Goal: Transaction & Acquisition: Purchase product/service

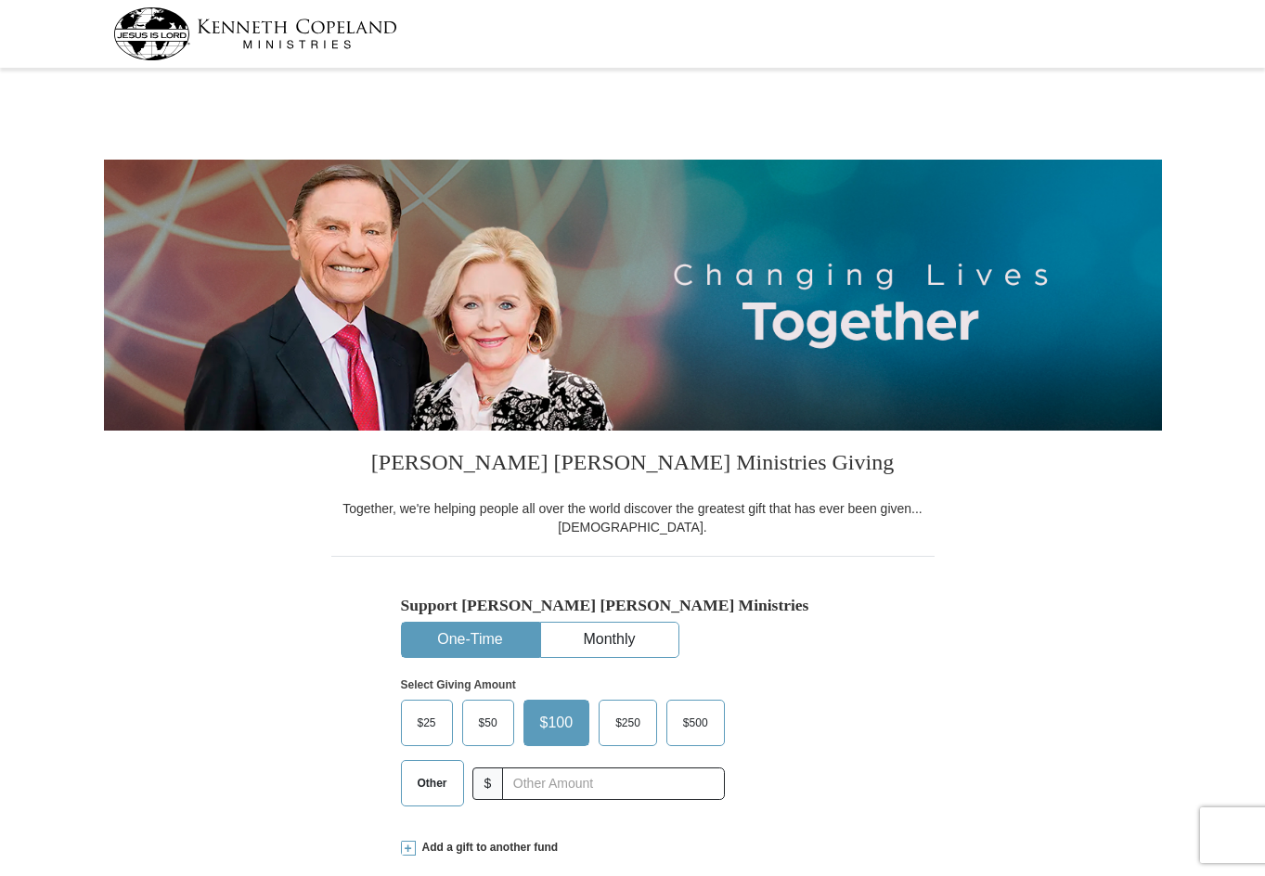
select select "CA"
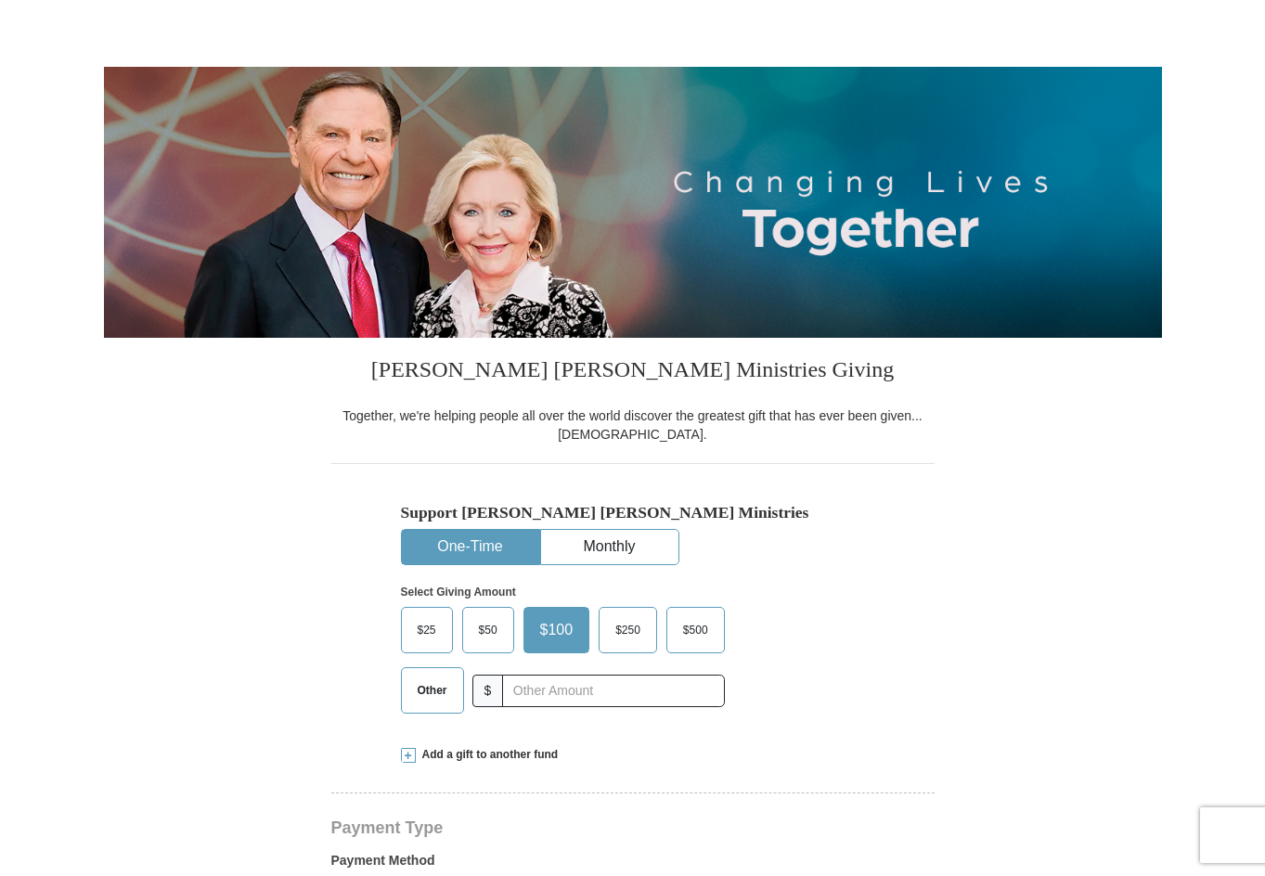
scroll to position [186, 0]
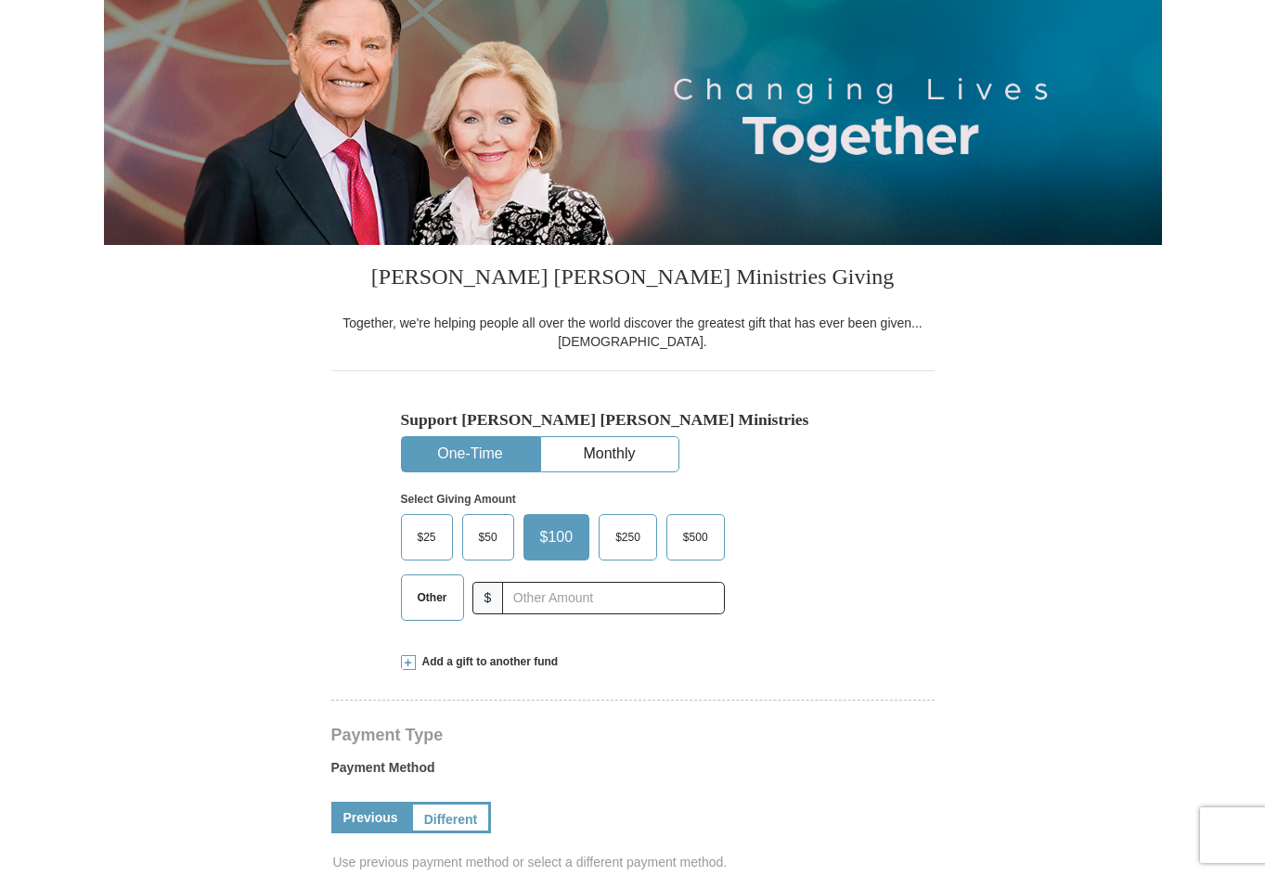
click at [694, 547] on span "$500" at bounding box center [696, 538] width 44 height 28
click at [0, 0] on input "$500" at bounding box center [0, 0] width 0 height 0
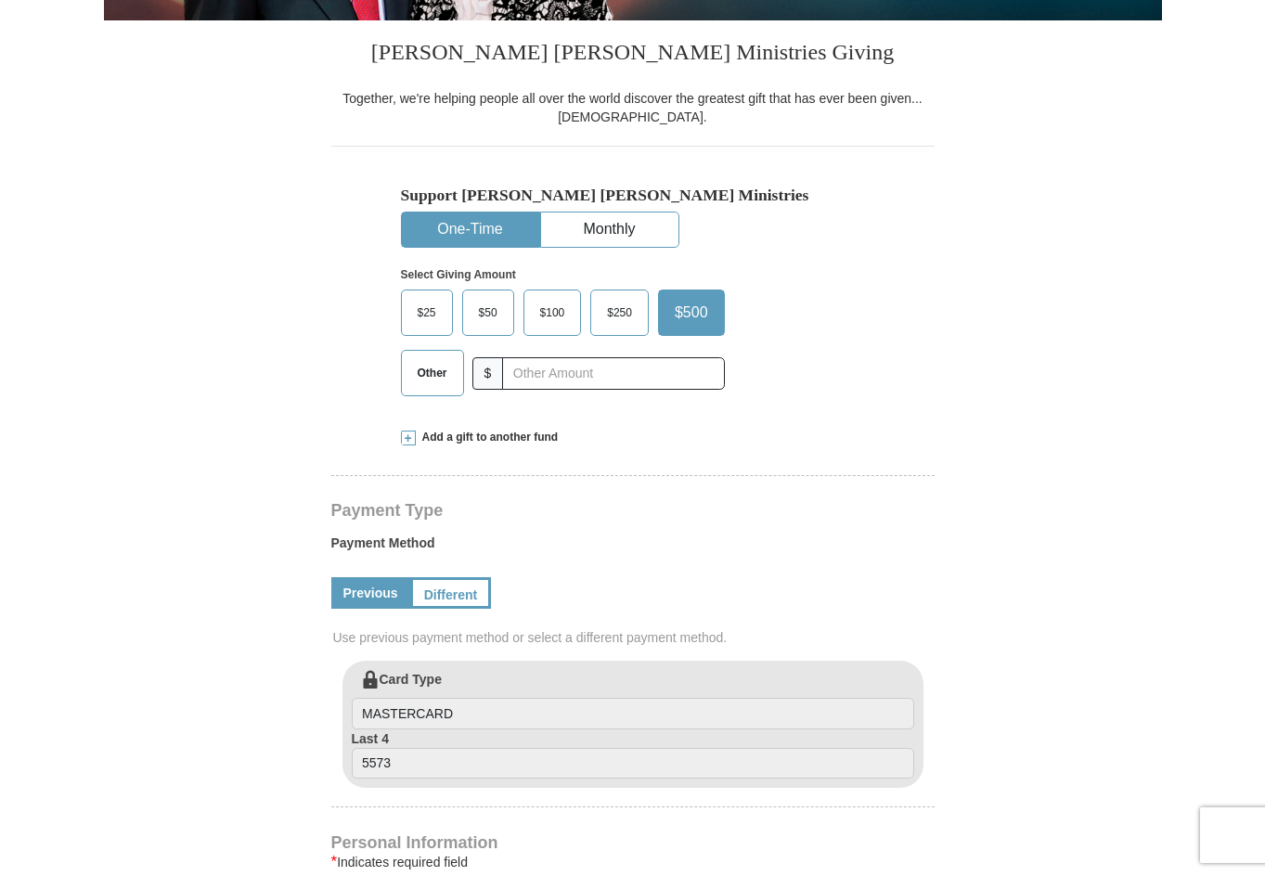
scroll to position [371, 0]
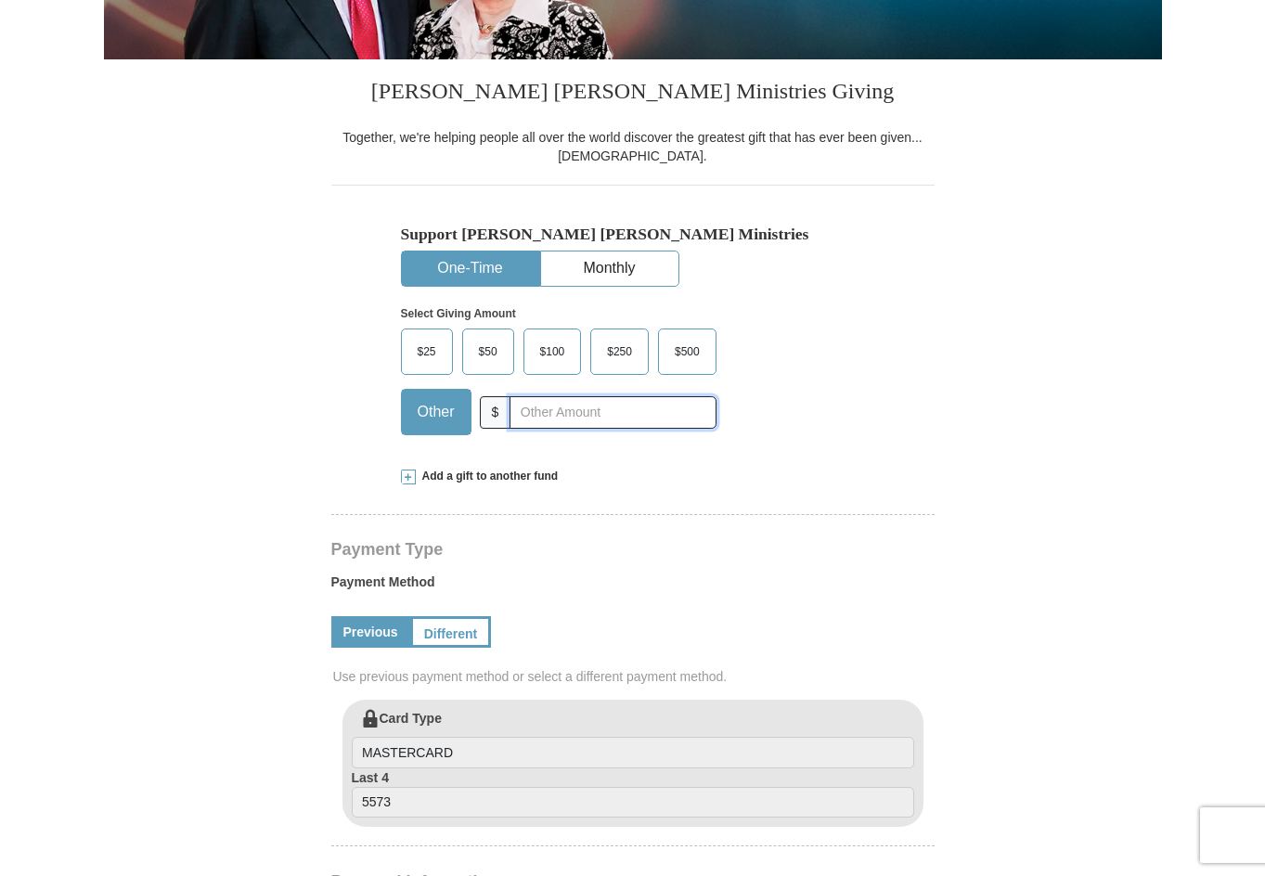
click at [558, 418] on input "text" at bounding box center [613, 412] width 206 height 32
click at [538, 417] on input "text" at bounding box center [613, 412] width 206 height 32
type input "400.00"
click at [772, 491] on div "Kenneth Copeland Ministries Giving Together, we're helping people all over the …" at bounding box center [632, 880] width 603 height 1643
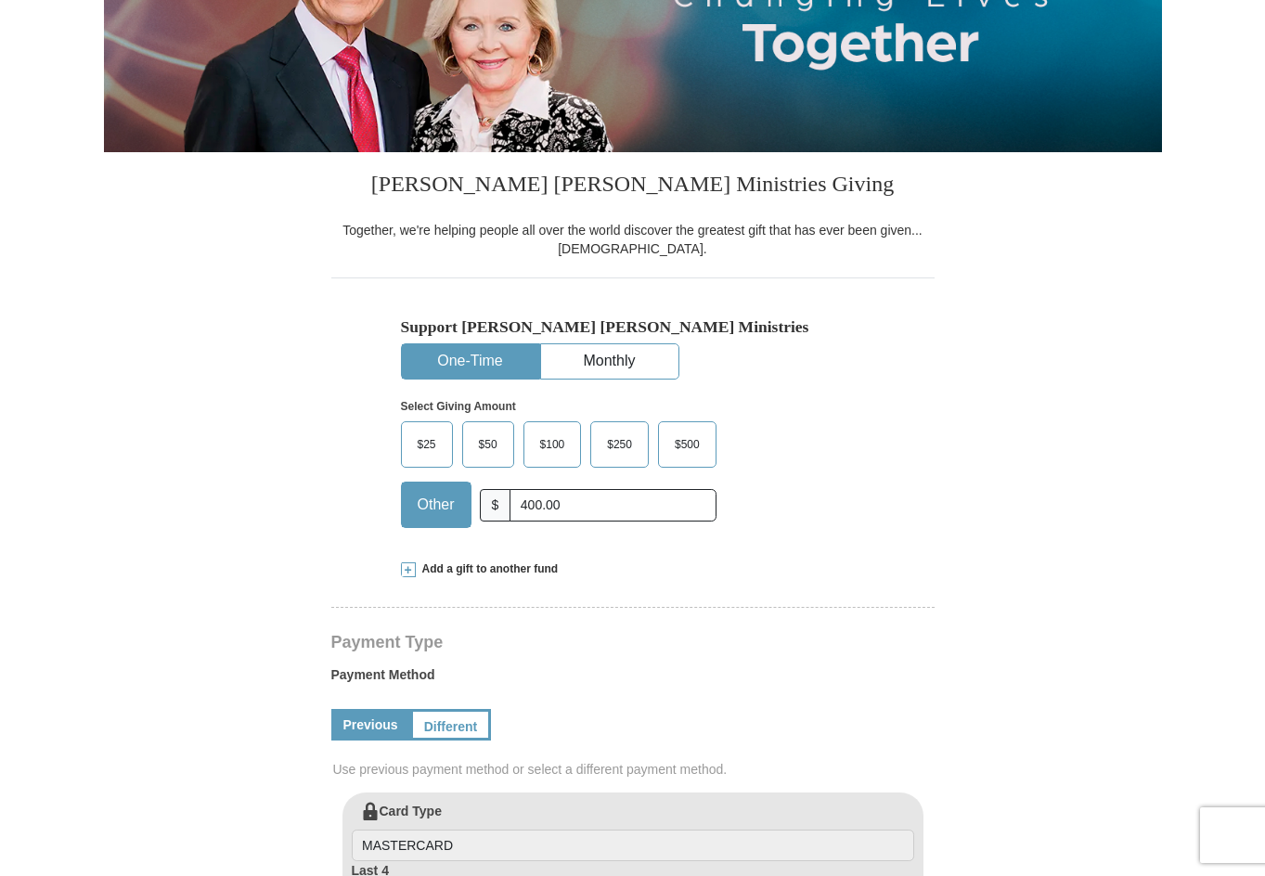
click at [463, 353] on button "One-Time" at bounding box center [470, 361] width 137 height 34
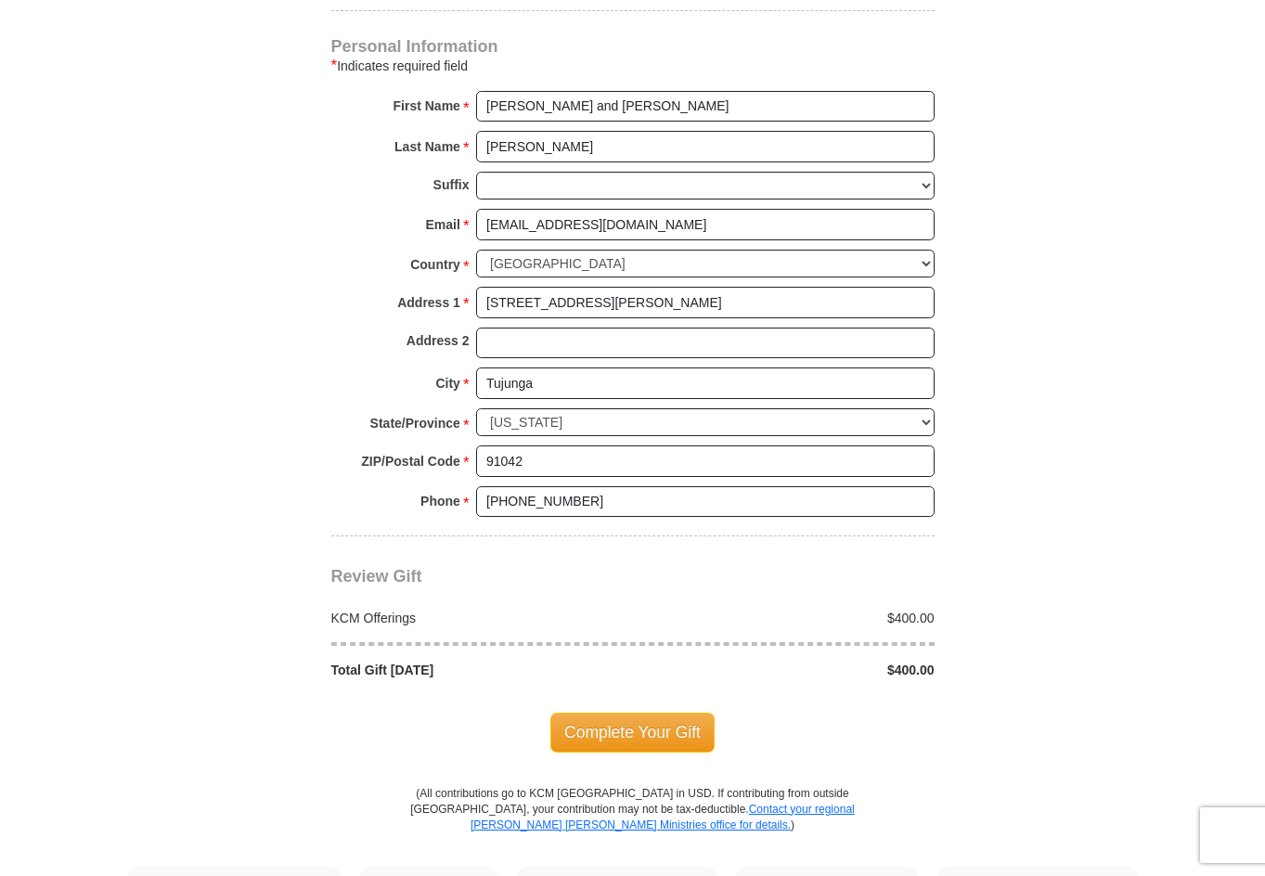
scroll to position [1300, 0]
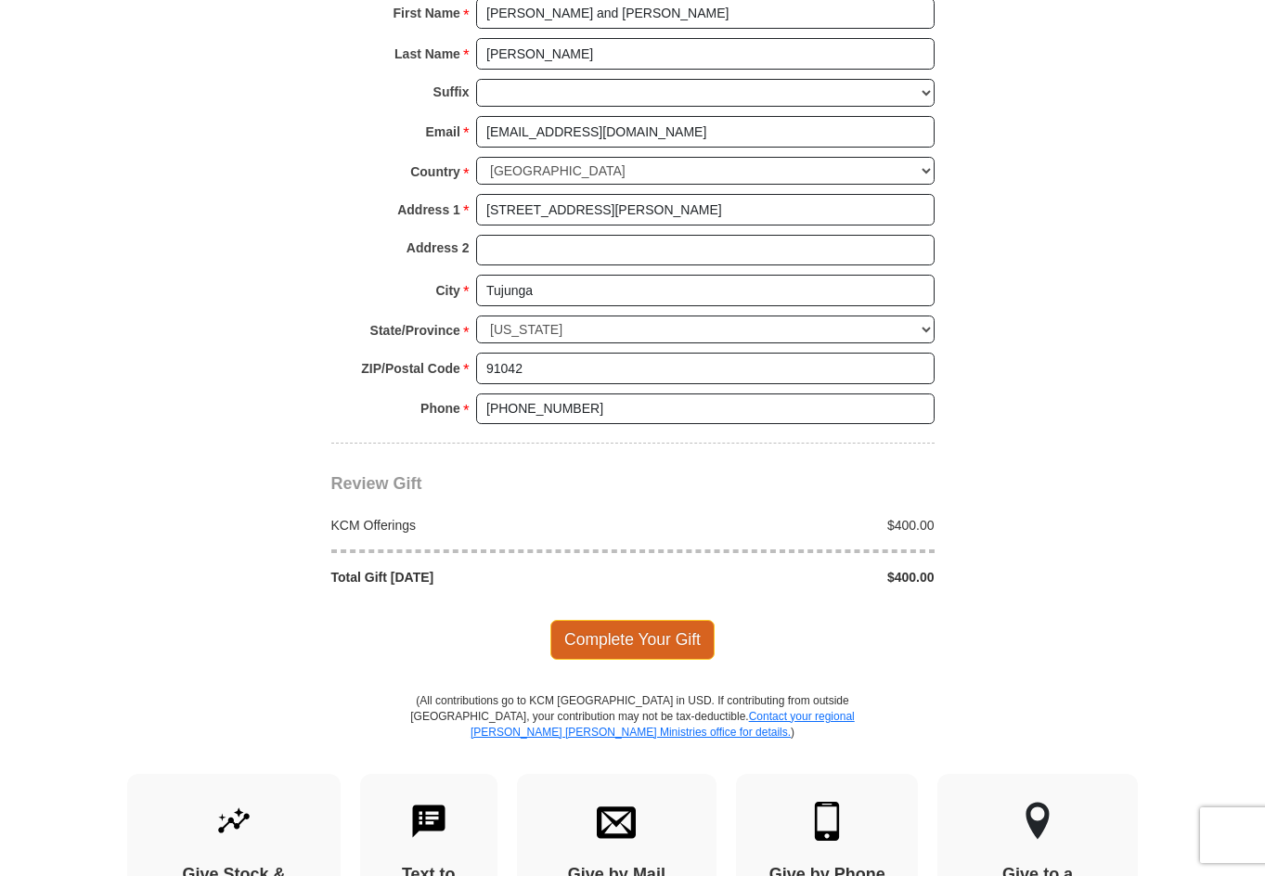
click at [642, 641] on span "Complete Your Gift" at bounding box center [633, 639] width 164 height 39
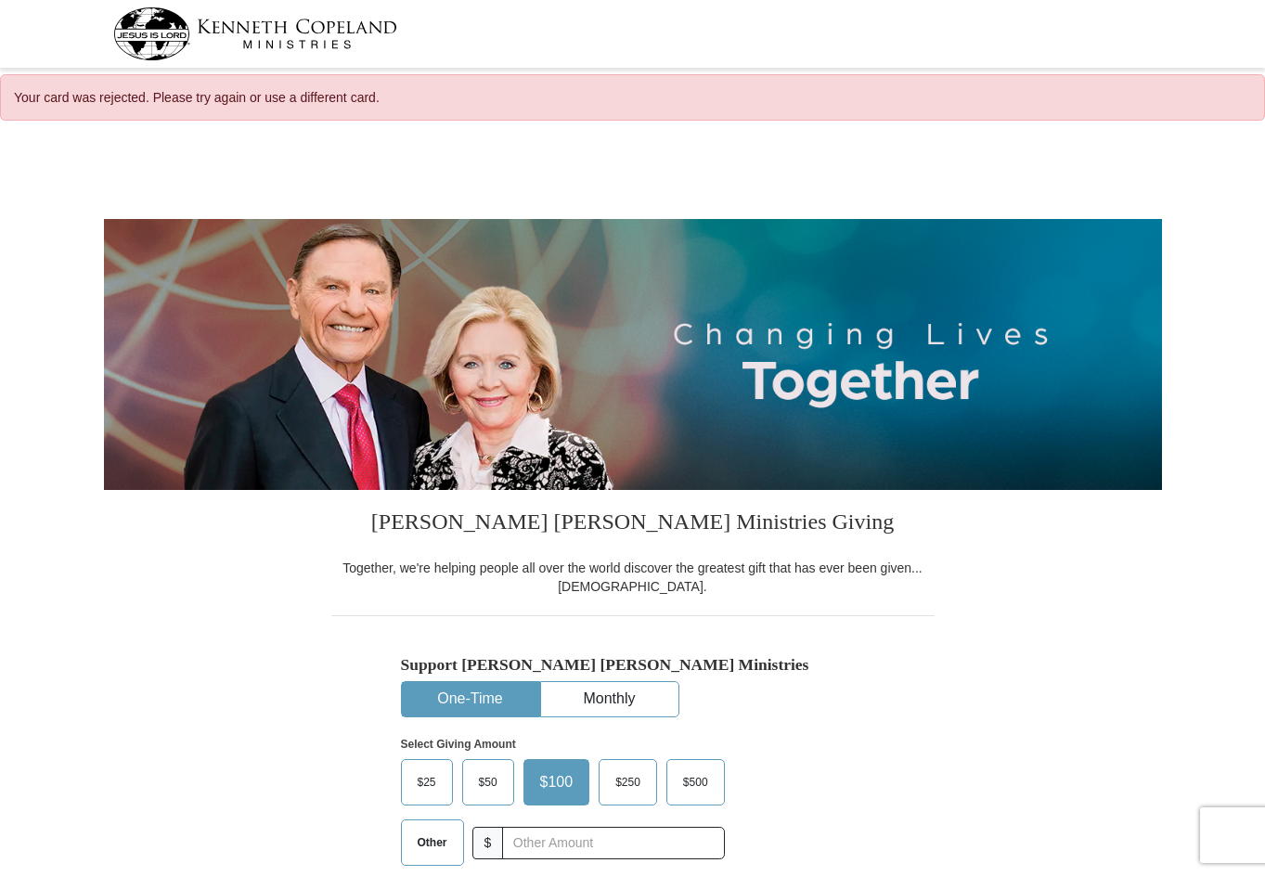
select select "CA"
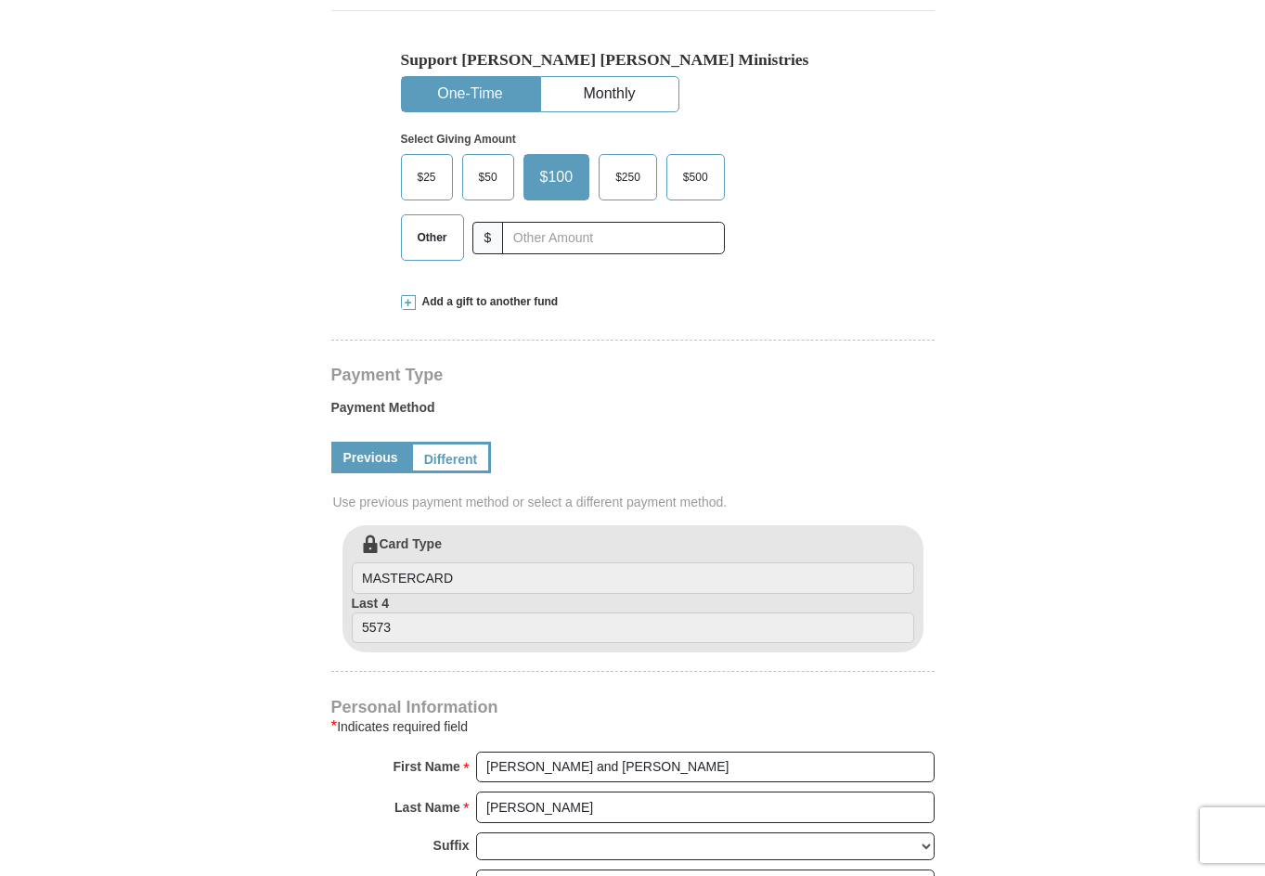
scroll to position [650, 0]
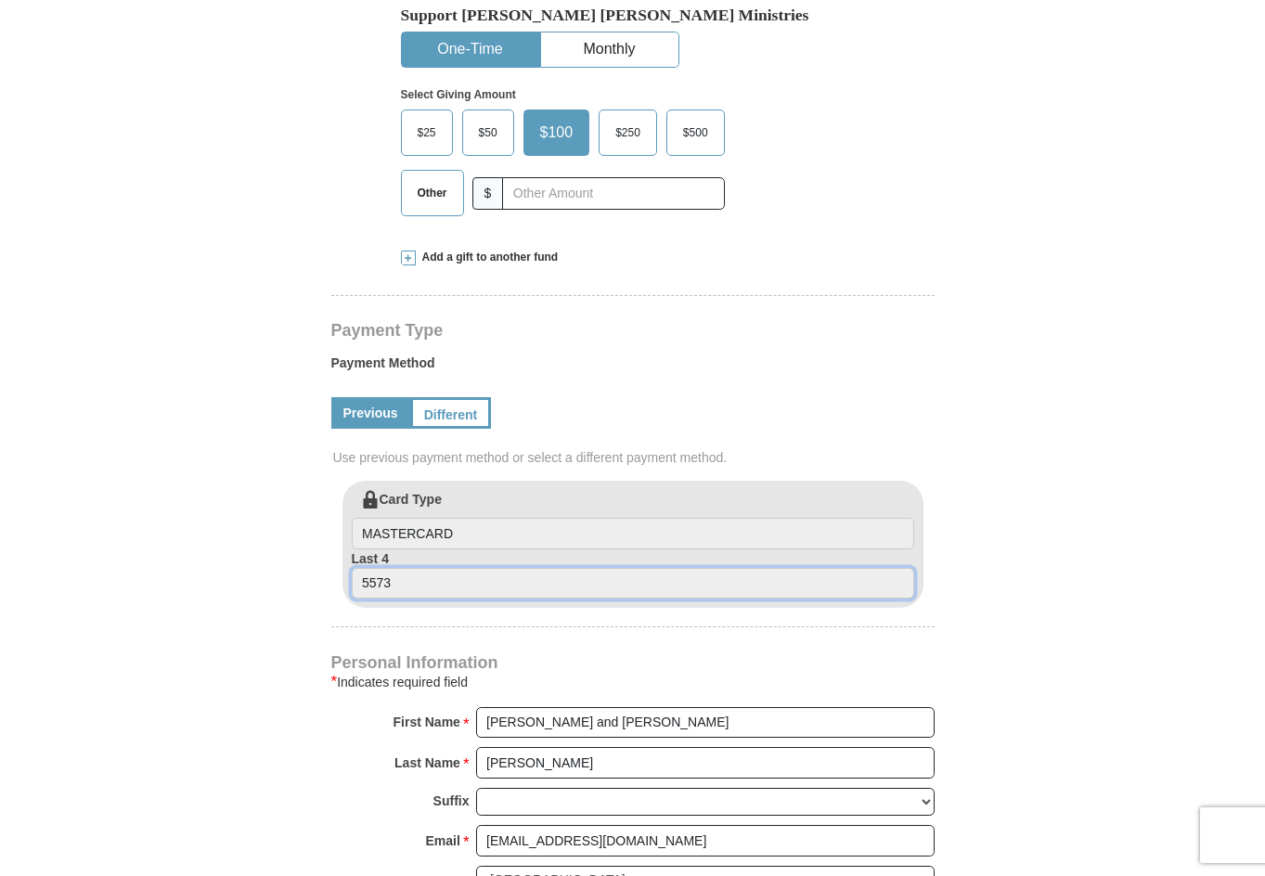
click at [476, 590] on input "5573" at bounding box center [633, 584] width 563 height 32
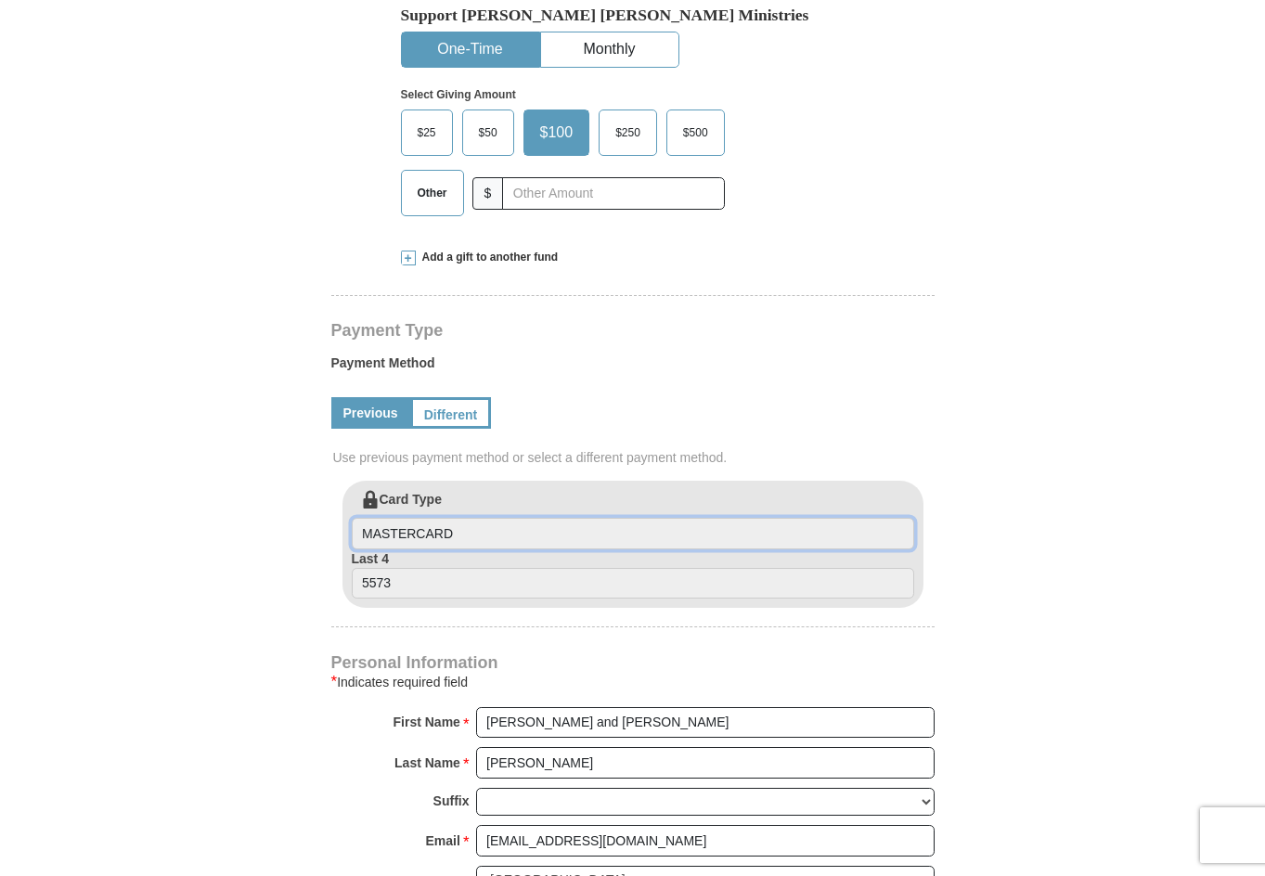
click at [464, 535] on input "MASTERCARD" at bounding box center [633, 534] width 563 height 32
click at [369, 419] on link "Previous" at bounding box center [370, 413] width 79 height 32
click at [452, 415] on link "Different" at bounding box center [449, 413] width 78 height 32
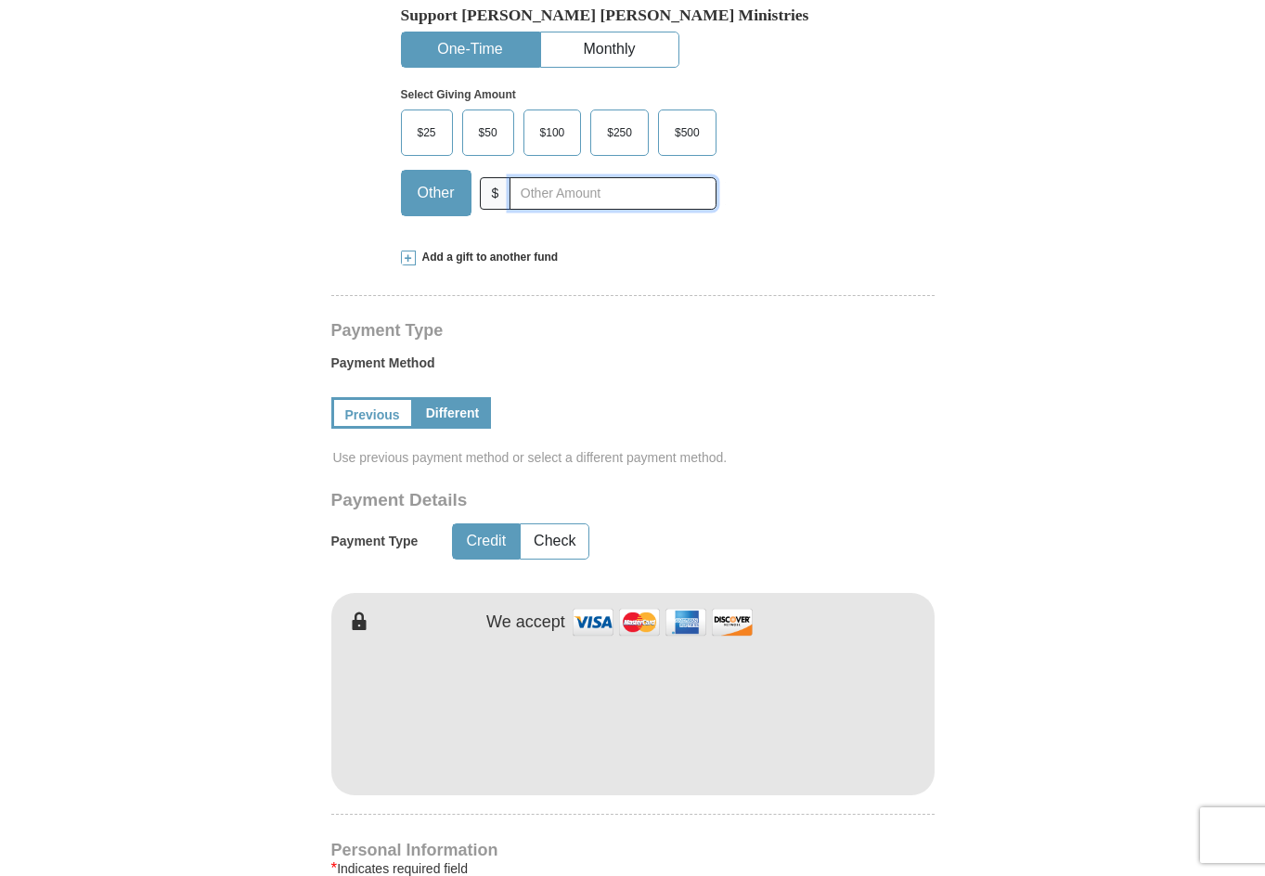
click at [587, 187] on input "text" at bounding box center [613, 193] width 206 height 32
type input "400.00"
click at [925, 410] on div "Previous Different" at bounding box center [632, 413] width 603 height 63
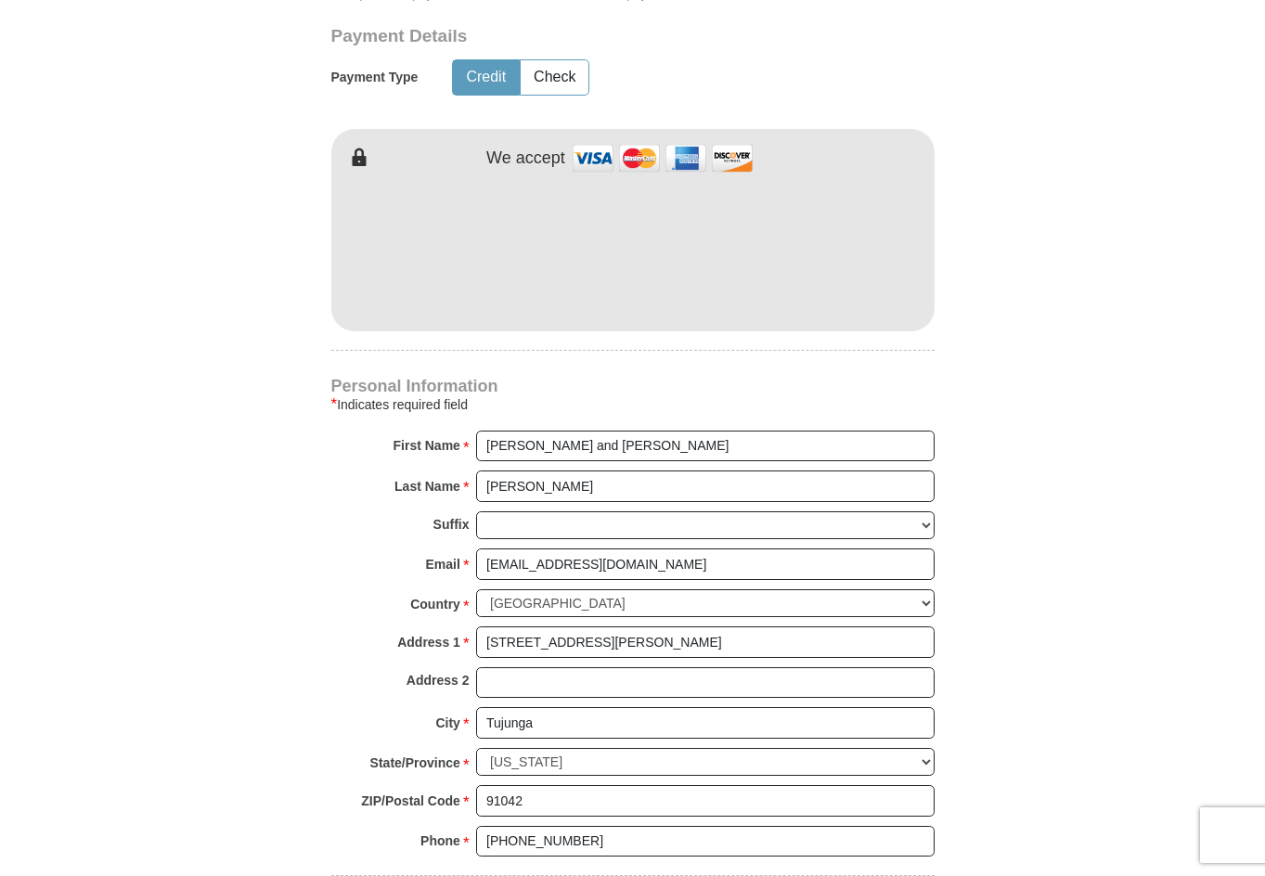
scroll to position [1021, 0]
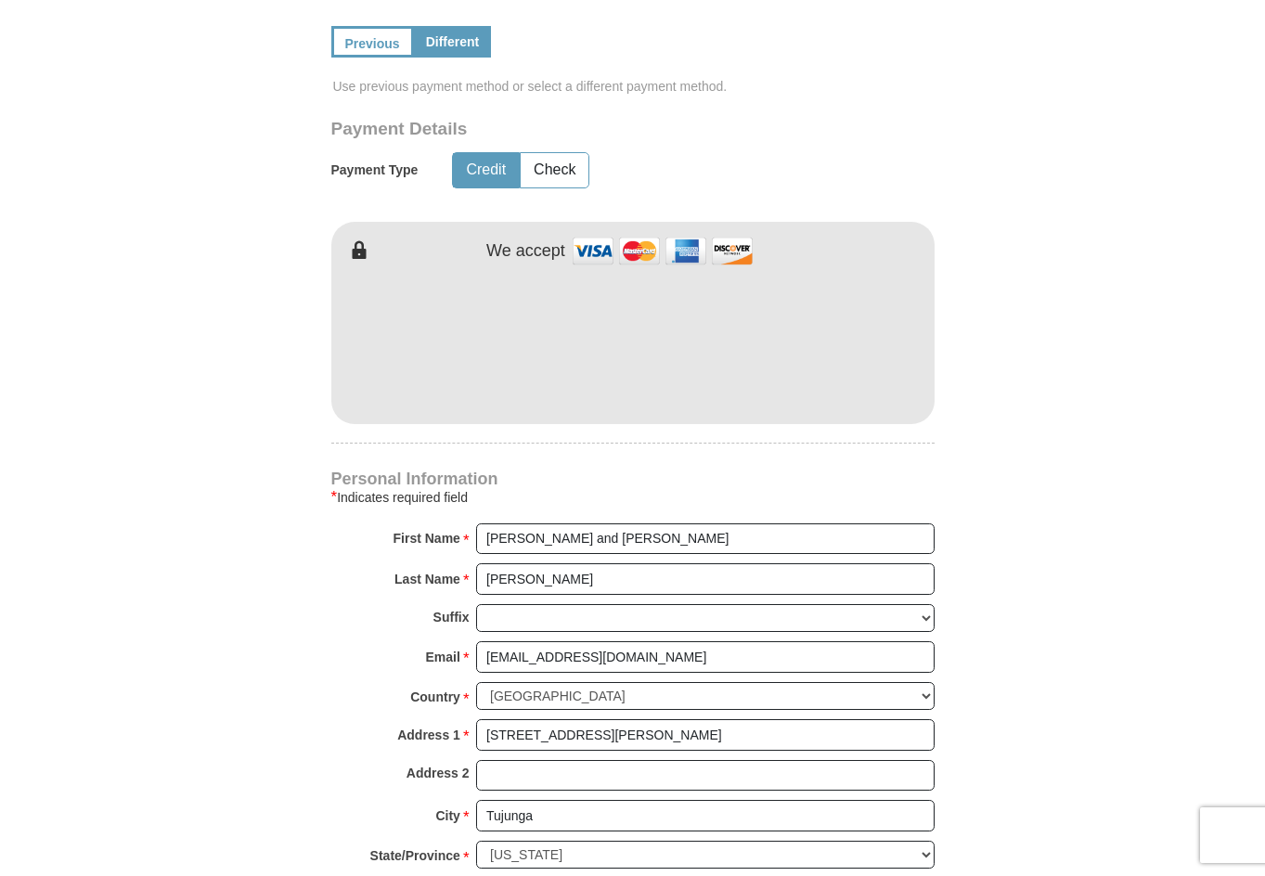
click at [1004, 442] on form "Kenneth Copeland Ministries Giving Together, we're helping people all over the …" at bounding box center [633, 292] width 1058 height 2361
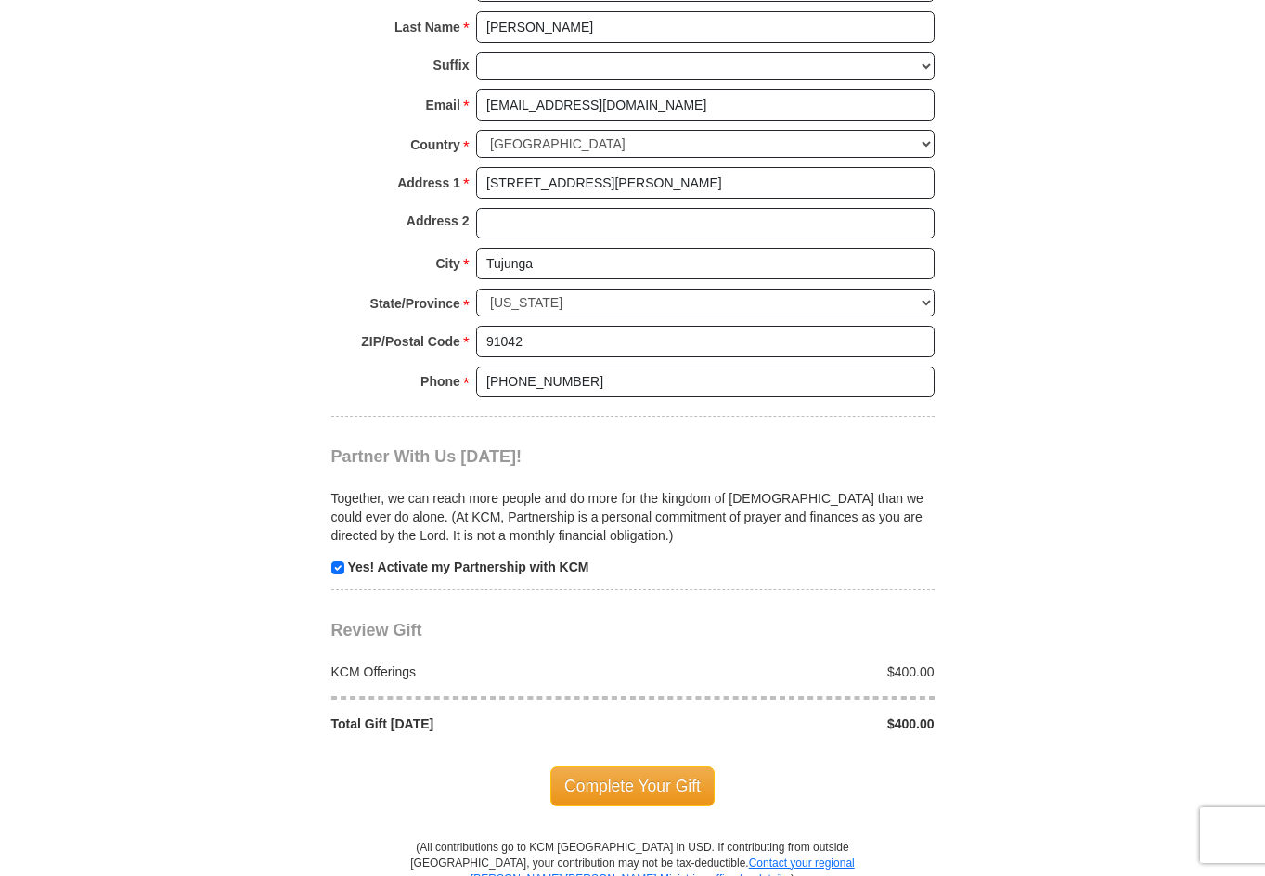
scroll to position [1578, 0]
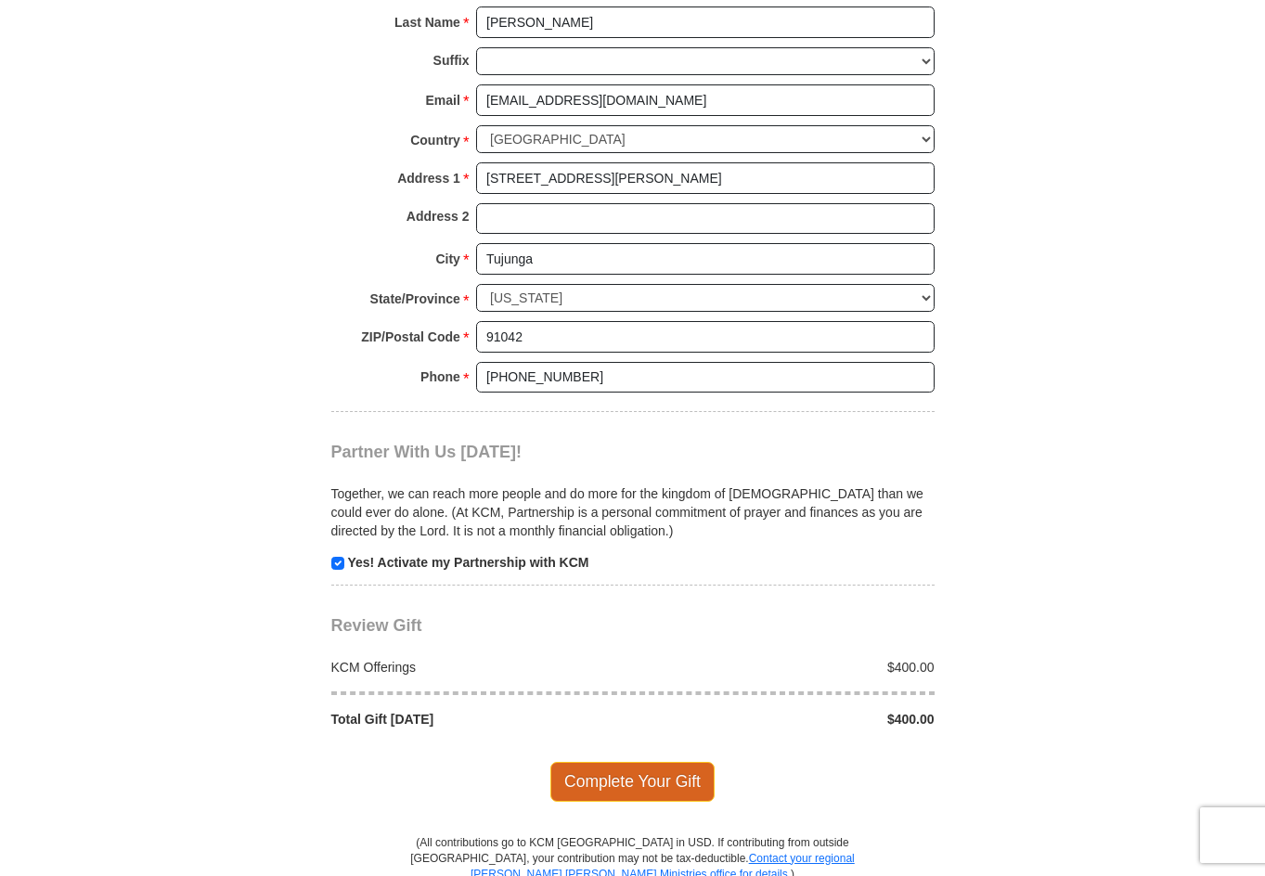
click at [638, 788] on span "Complete Your Gift" at bounding box center [633, 781] width 164 height 39
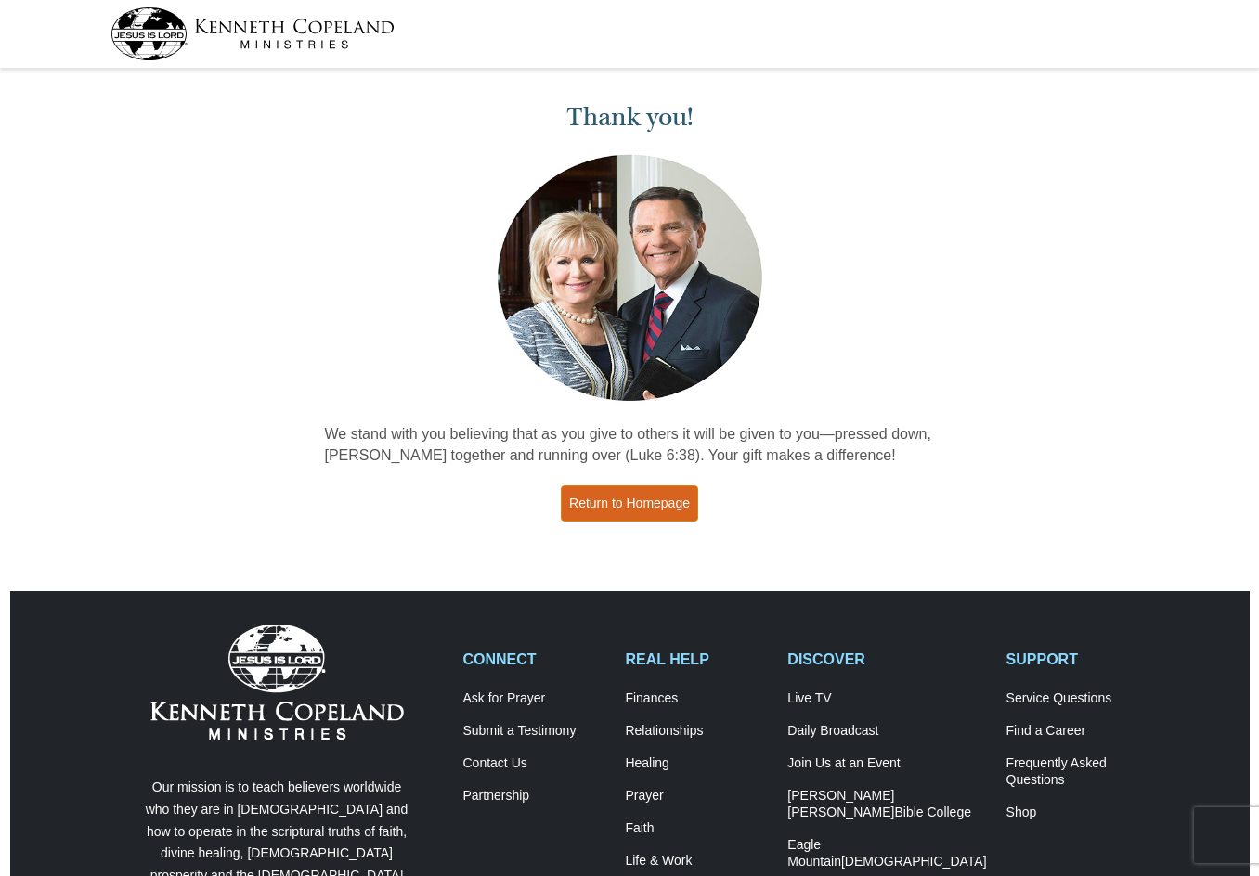
click at [651, 513] on link "Return to Homepage" at bounding box center [629, 504] width 137 height 36
